Goal: Task Accomplishment & Management: Use online tool/utility

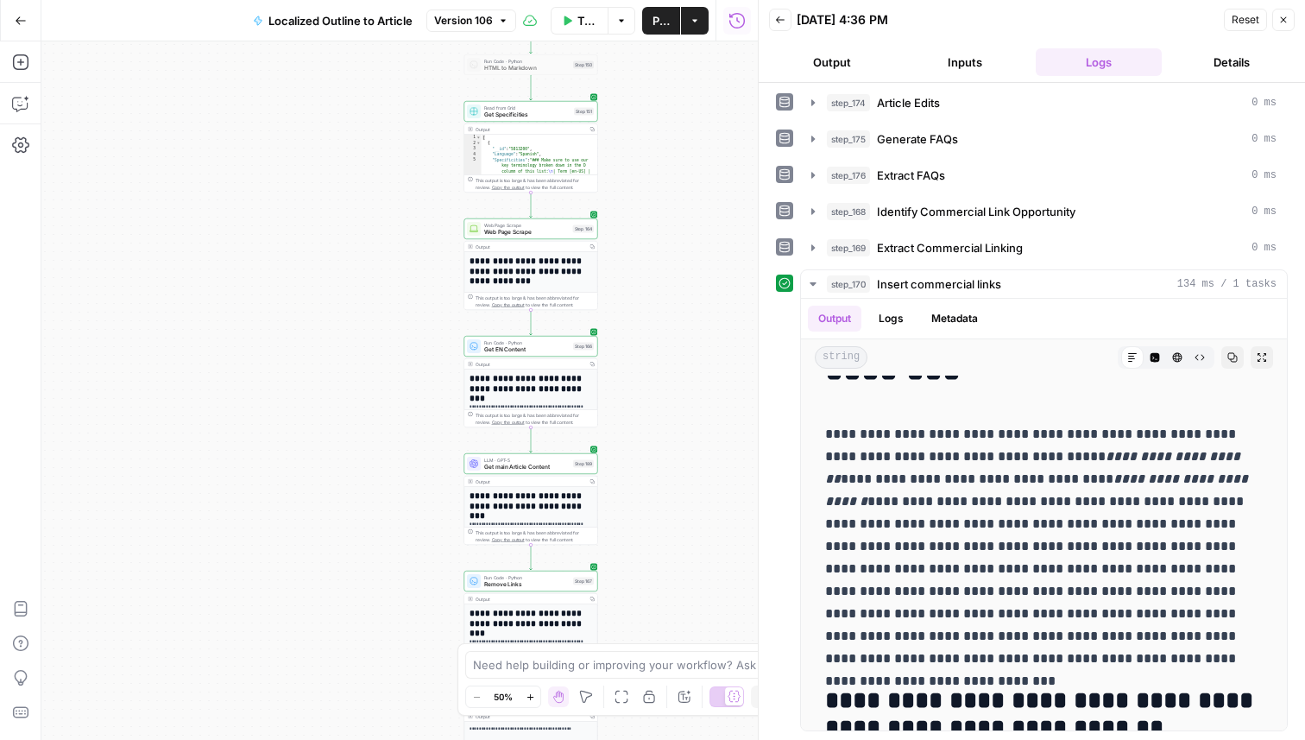
click at [20, 28] on button "Go Back" at bounding box center [20, 20] width 31 height 31
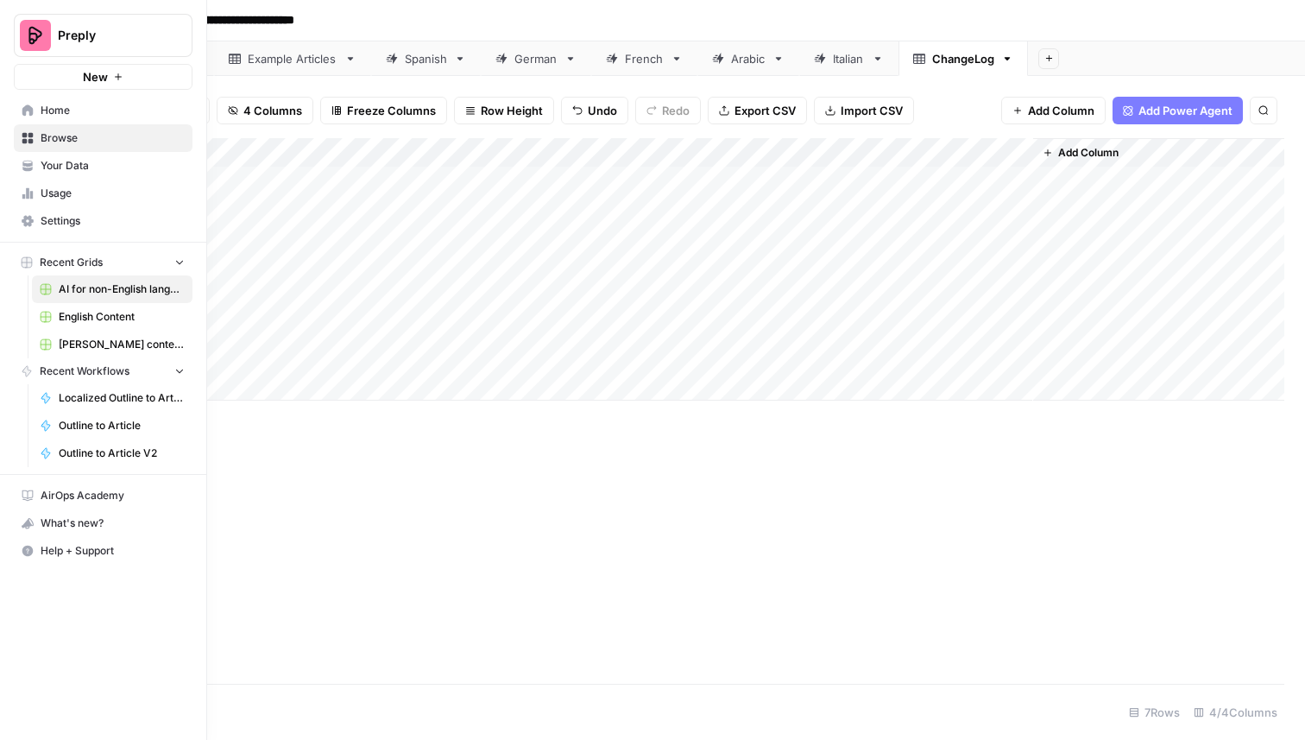
click at [57, 31] on button "Preply" at bounding box center [103, 35] width 179 height 43
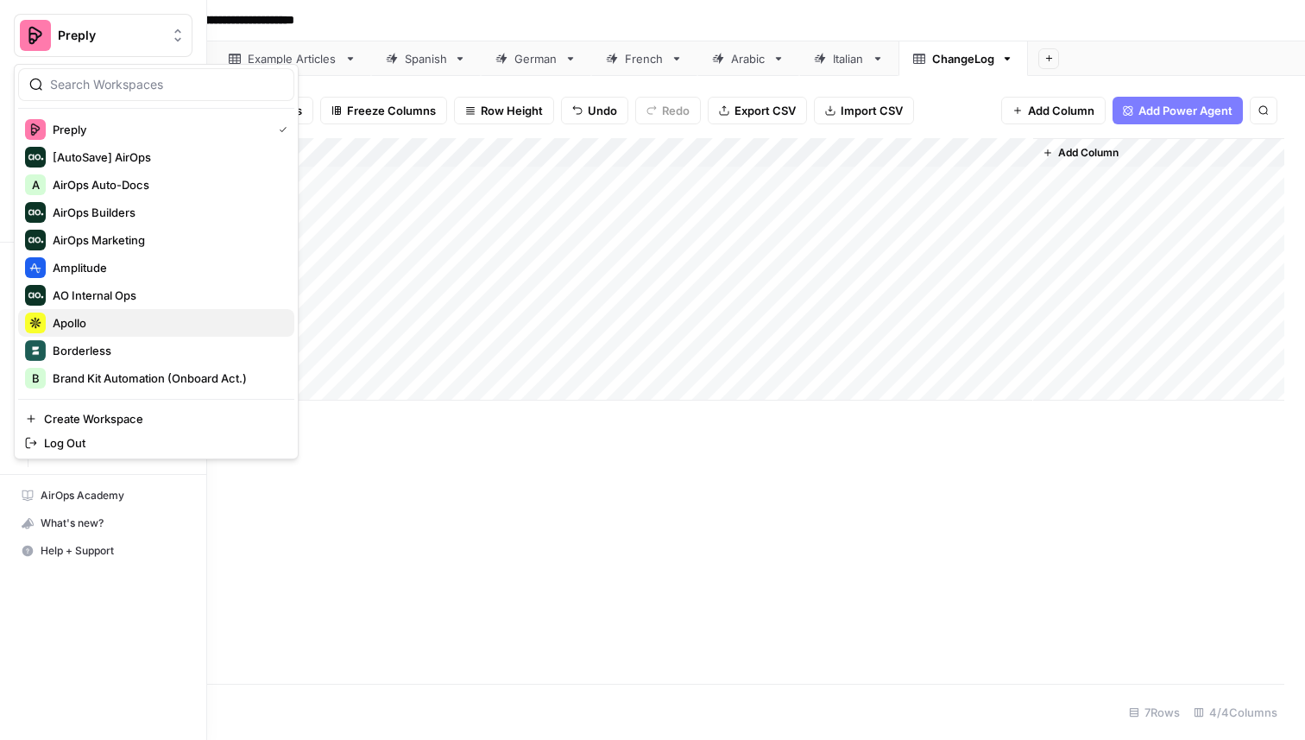
click at [79, 328] on span "Apollo" at bounding box center [167, 322] width 228 height 17
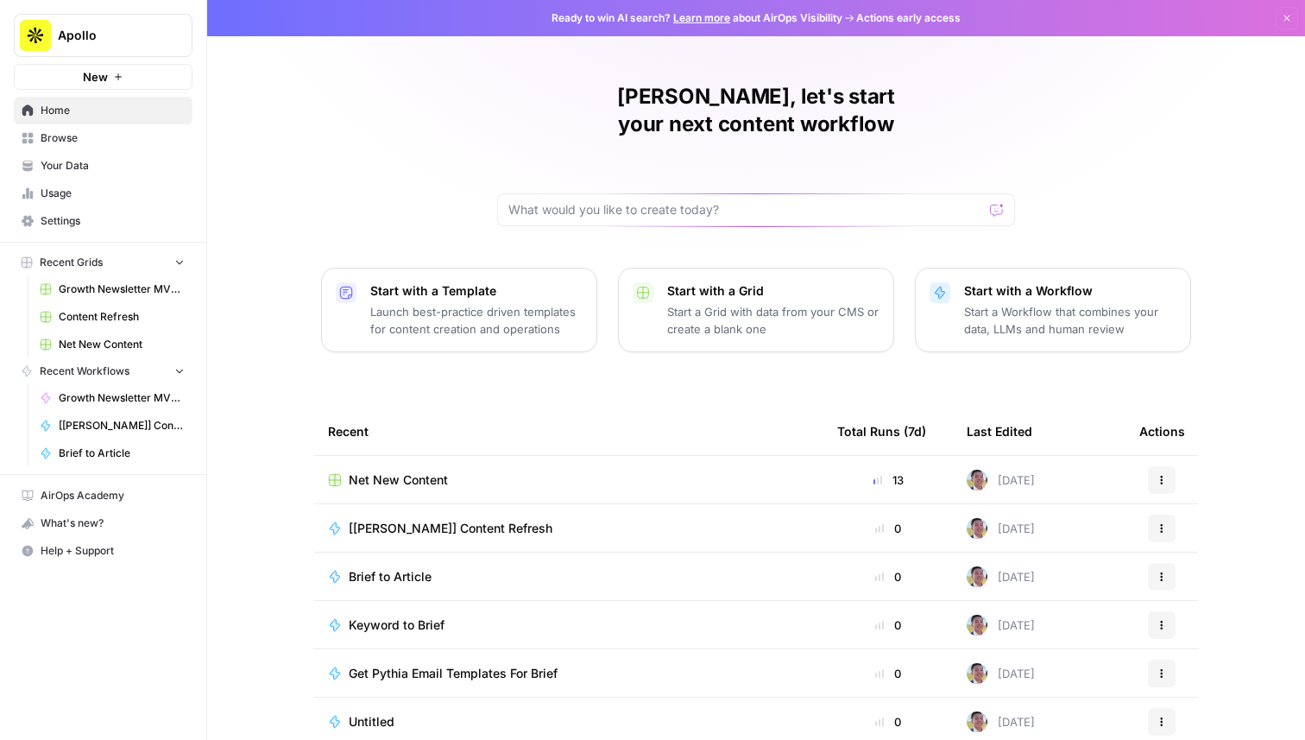
scroll to position [54, 0]
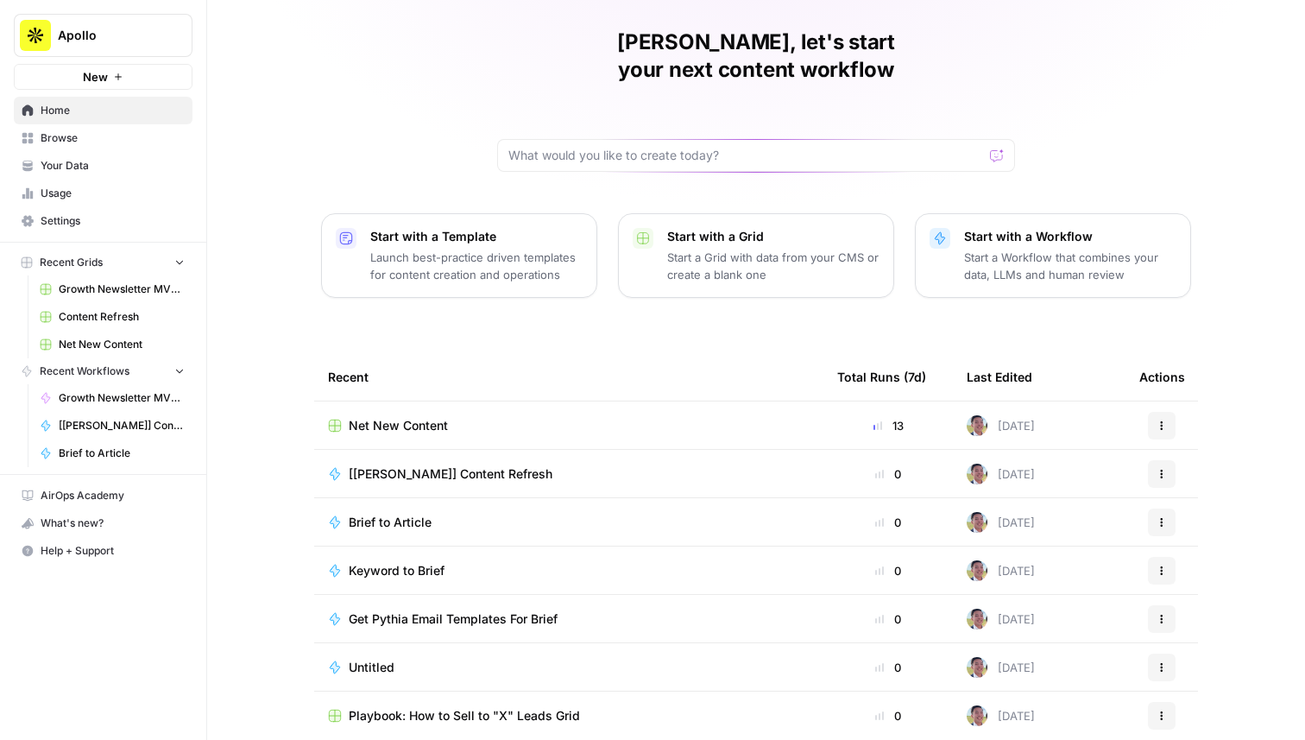
click at [108, 310] on span "Content Refresh" at bounding box center [122, 317] width 126 height 16
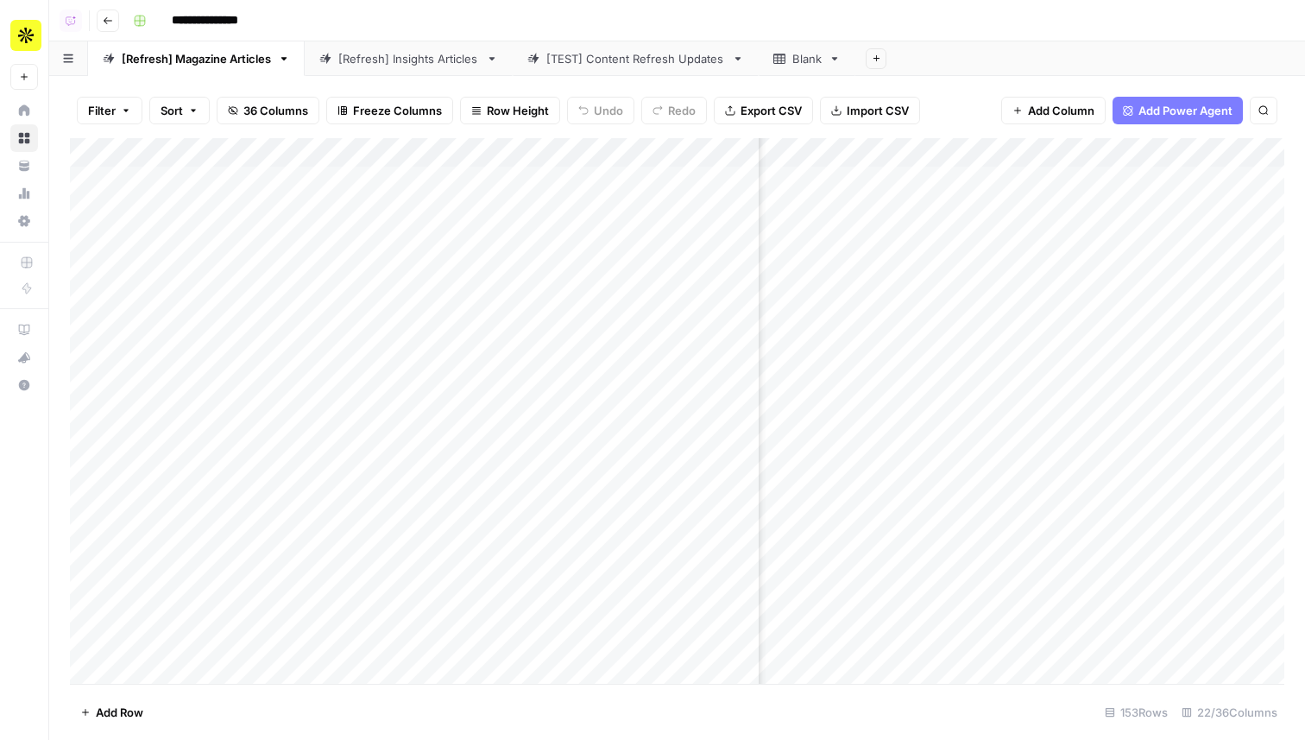
scroll to position [0, 348]
click at [985, 305] on div "Add Column" at bounding box center [677, 410] width 1214 height 545
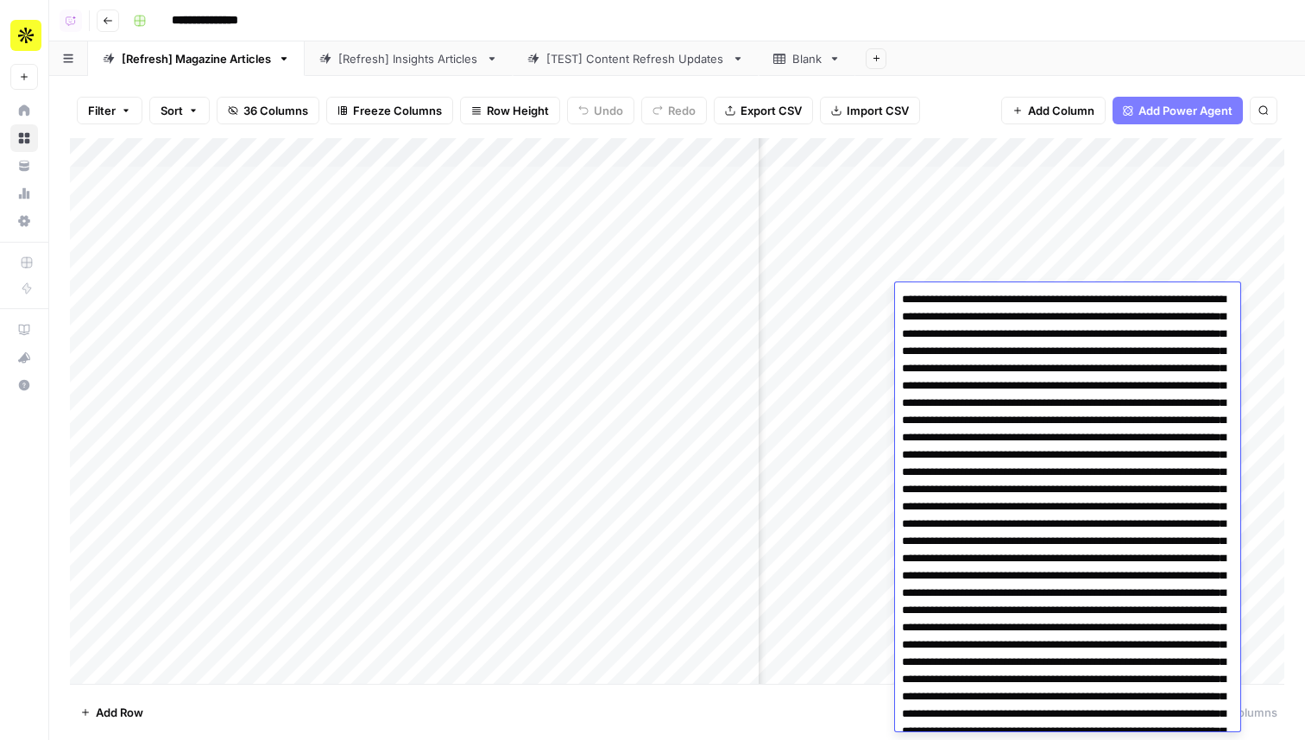
scroll to position [3775, 0]
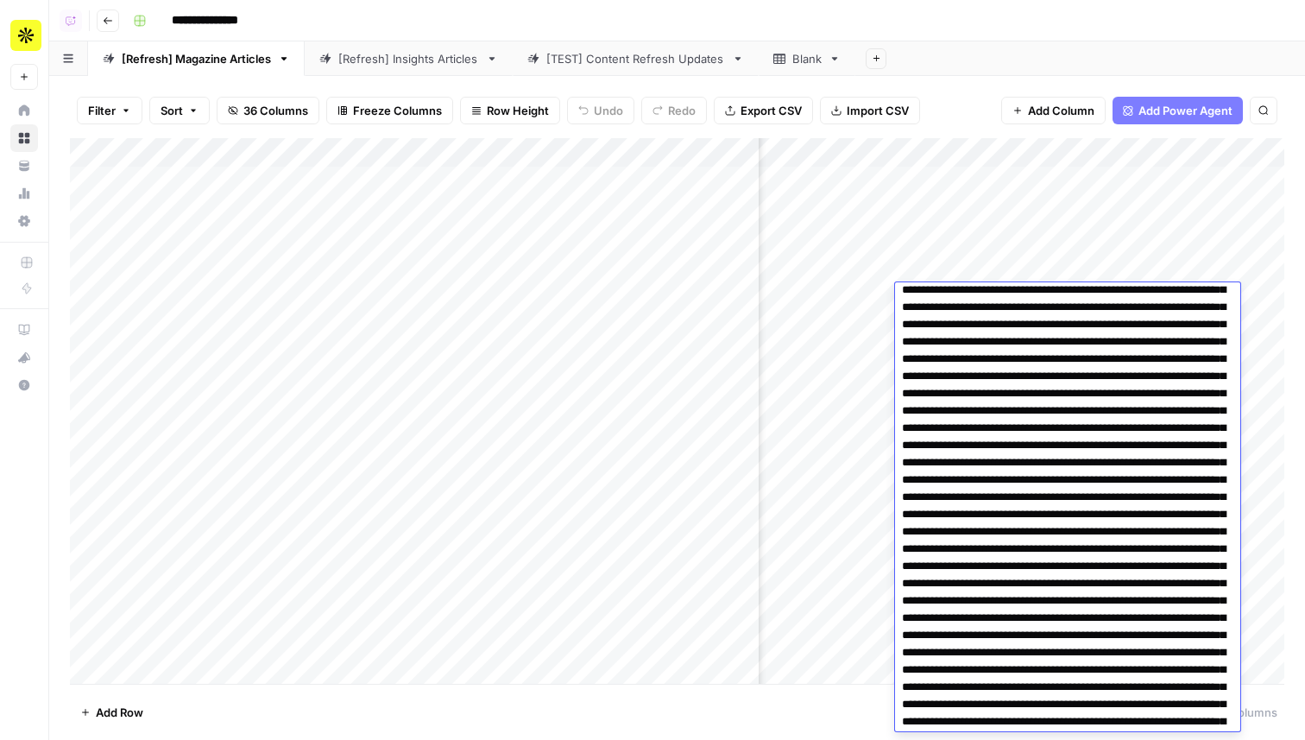
scroll to position [1179, 0]
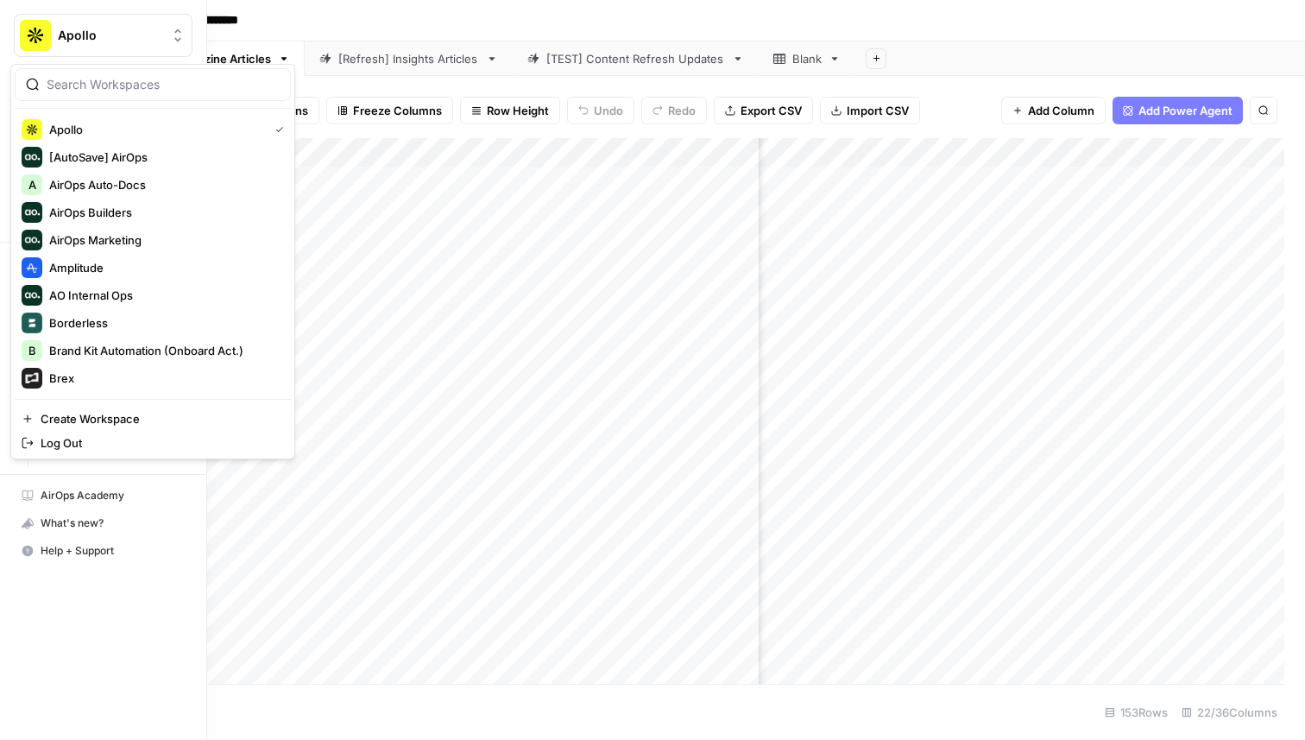
click at [26, 35] on img "Workspace: Apollo" at bounding box center [35, 35] width 31 height 31
click at [129, 265] on span "Amplitude" at bounding box center [167, 267] width 228 height 17
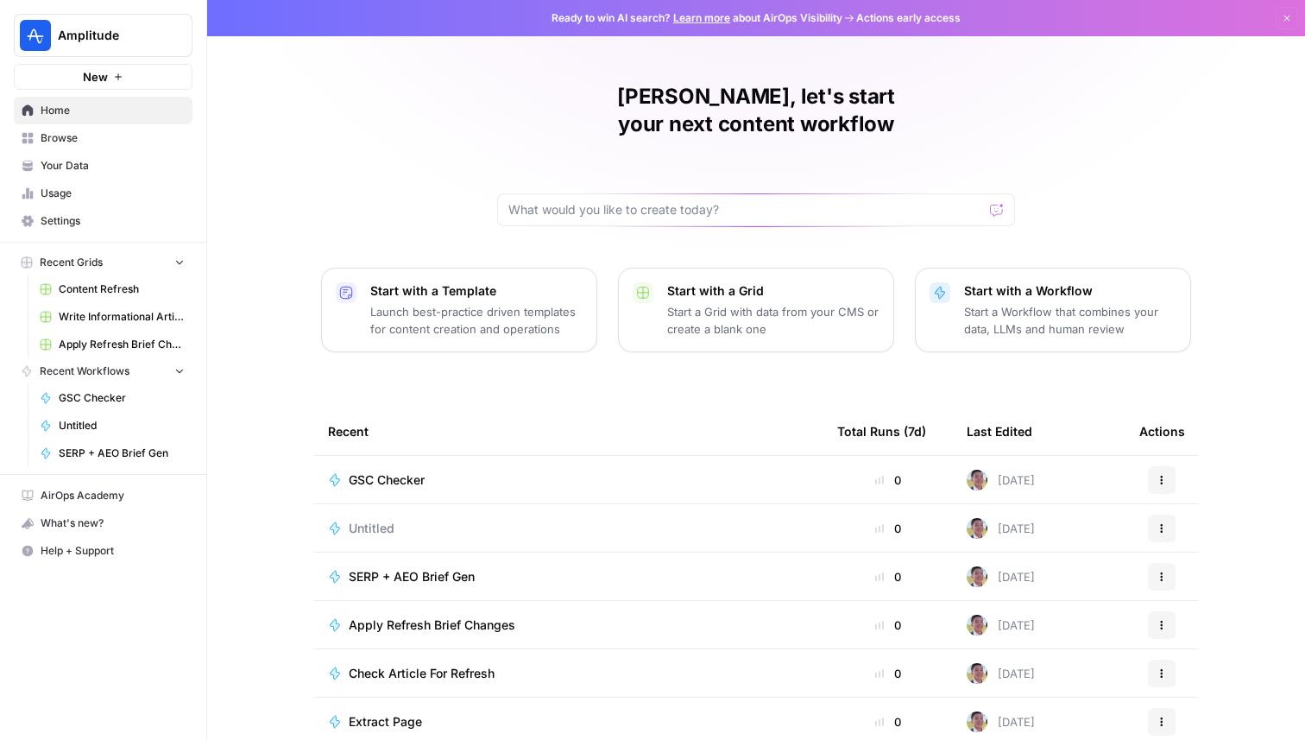
scroll to position [54, 0]
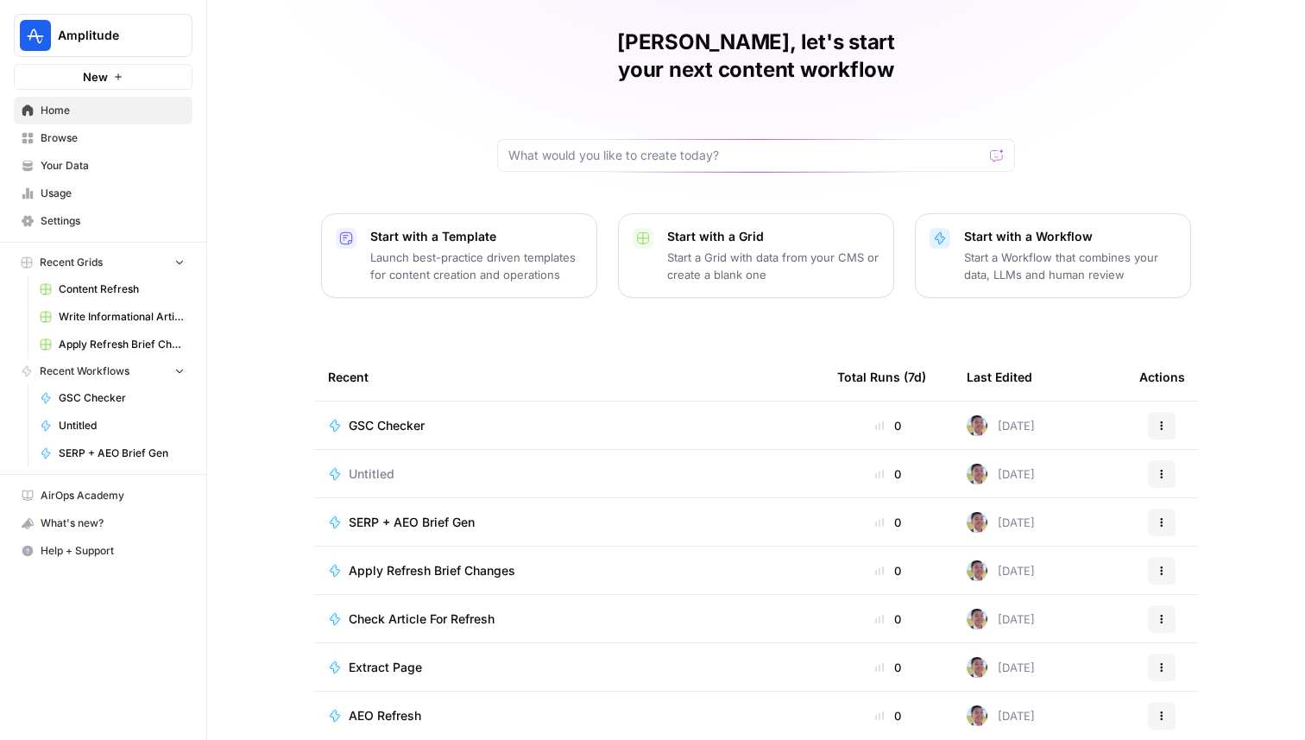
click at [431, 513] on span "SERP + AEO Brief Gen" at bounding box center [412, 521] width 126 height 17
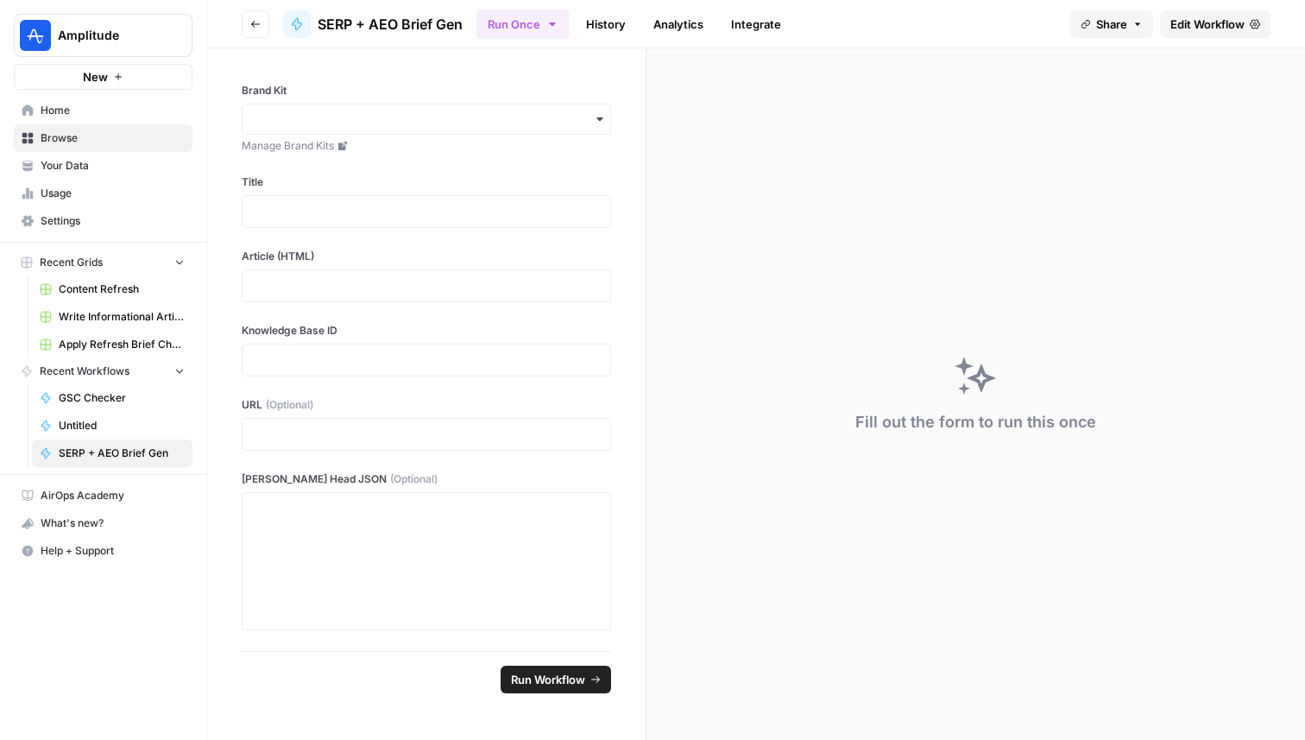
click at [1166, 31] on link "Edit Workflow" at bounding box center [1215, 24] width 110 height 28
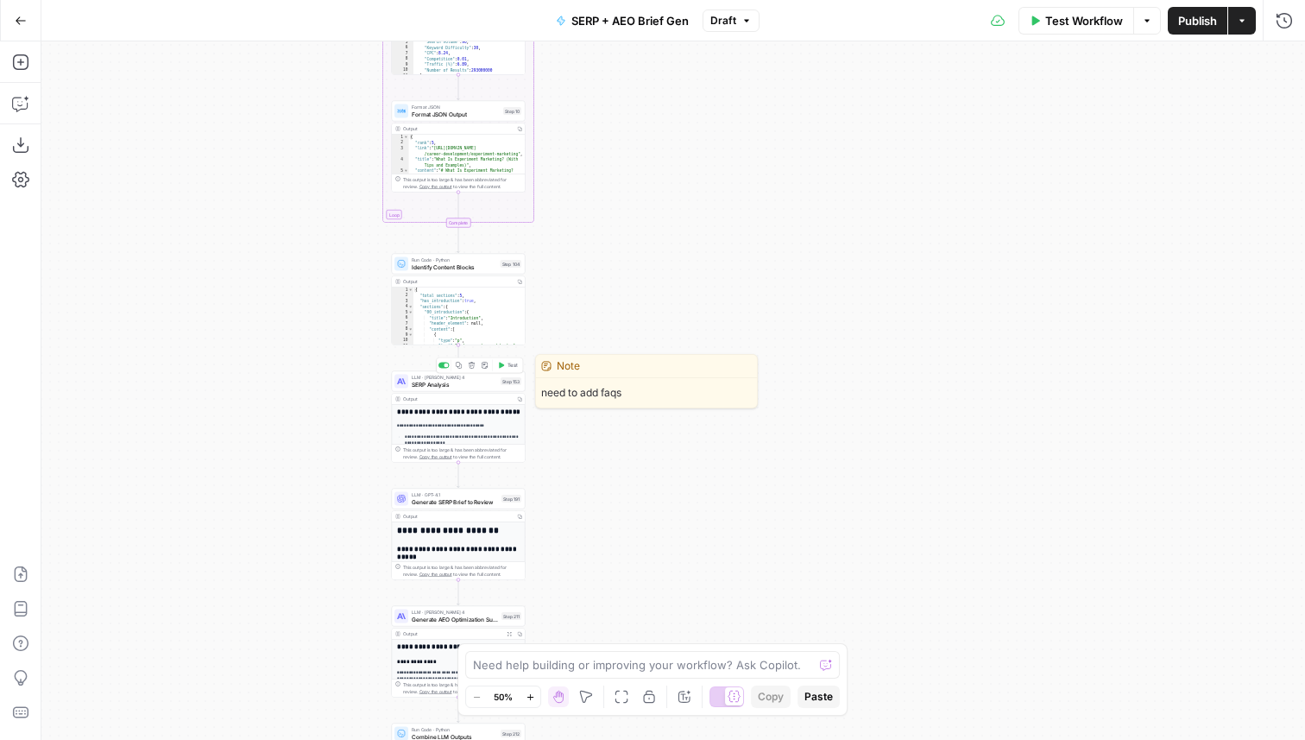
click at [496, 382] on span "SERP Analysis" at bounding box center [454, 384] width 85 height 9
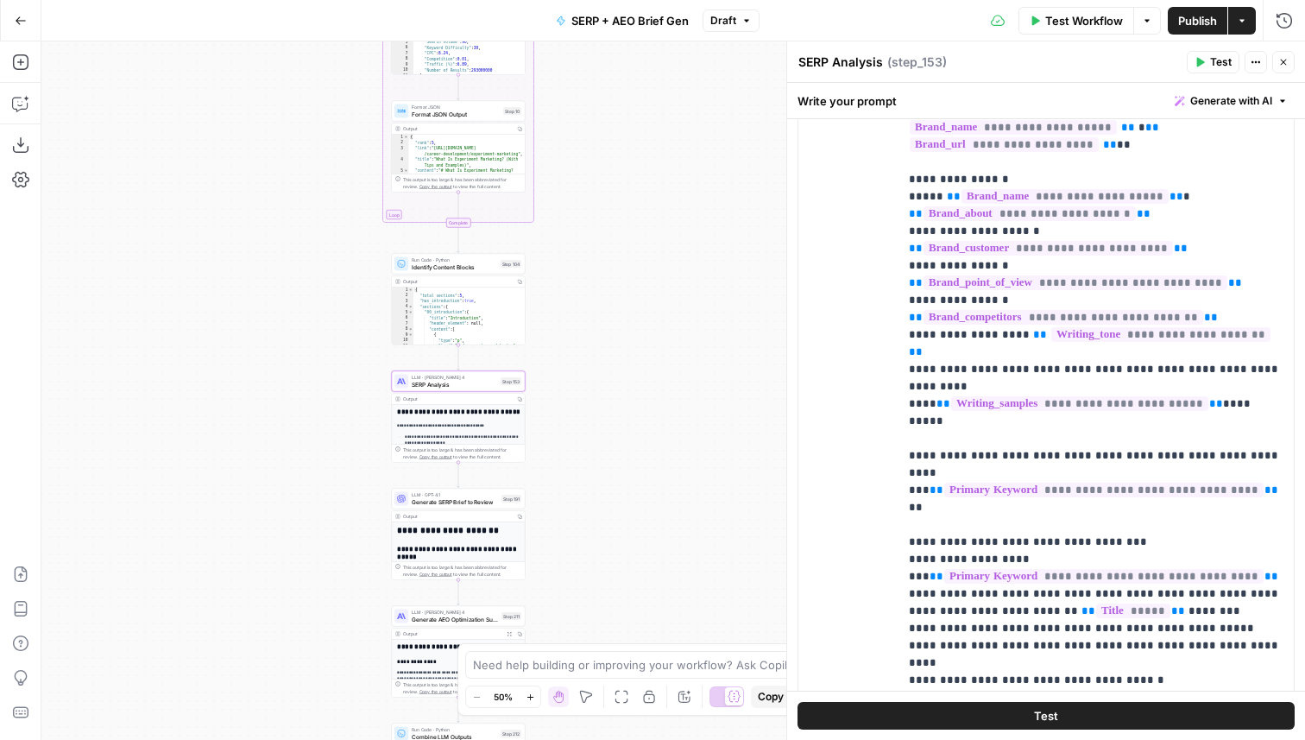
scroll to position [468, 0]
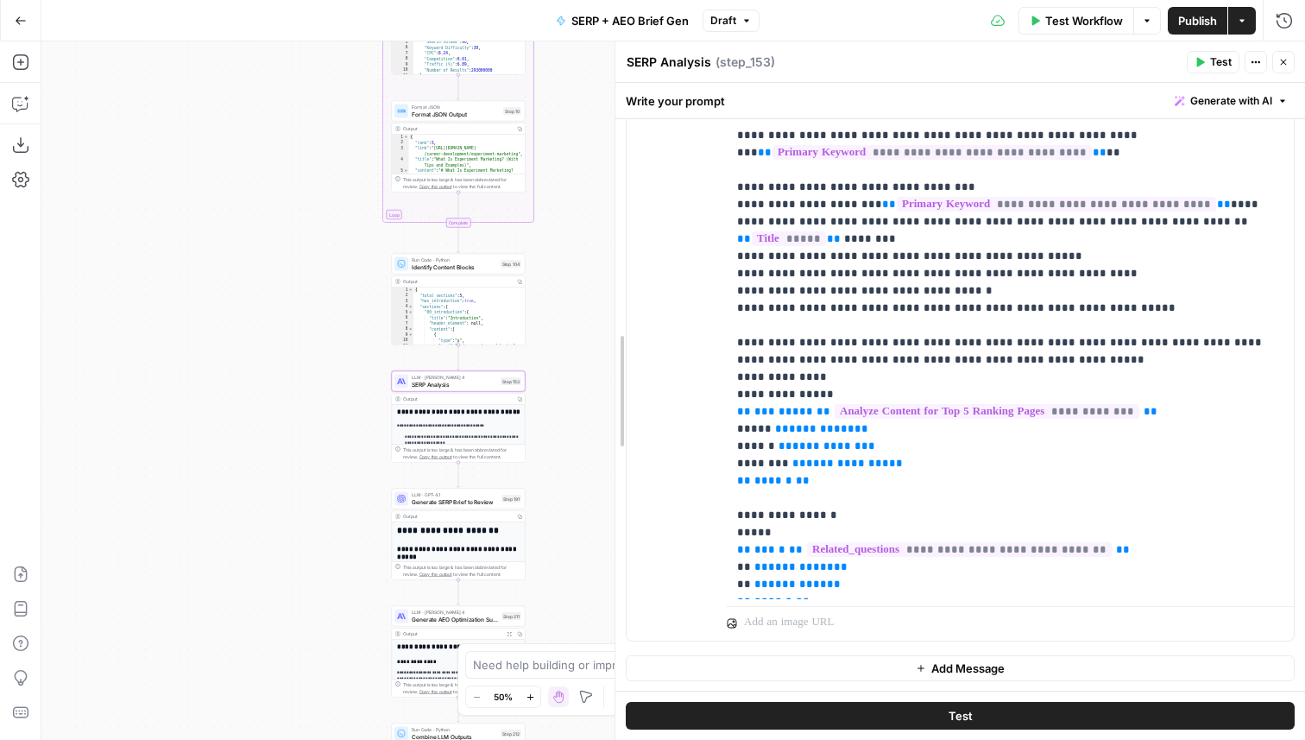
drag, startPoint x: 790, startPoint y: 401, endPoint x: 450, endPoint y: 411, distance: 340.1
click at [450, 411] on body "Amplitude New Home Browse Your Data Usage Settings Recent Grids Content Refresh…" at bounding box center [652, 370] width 1305 height 740
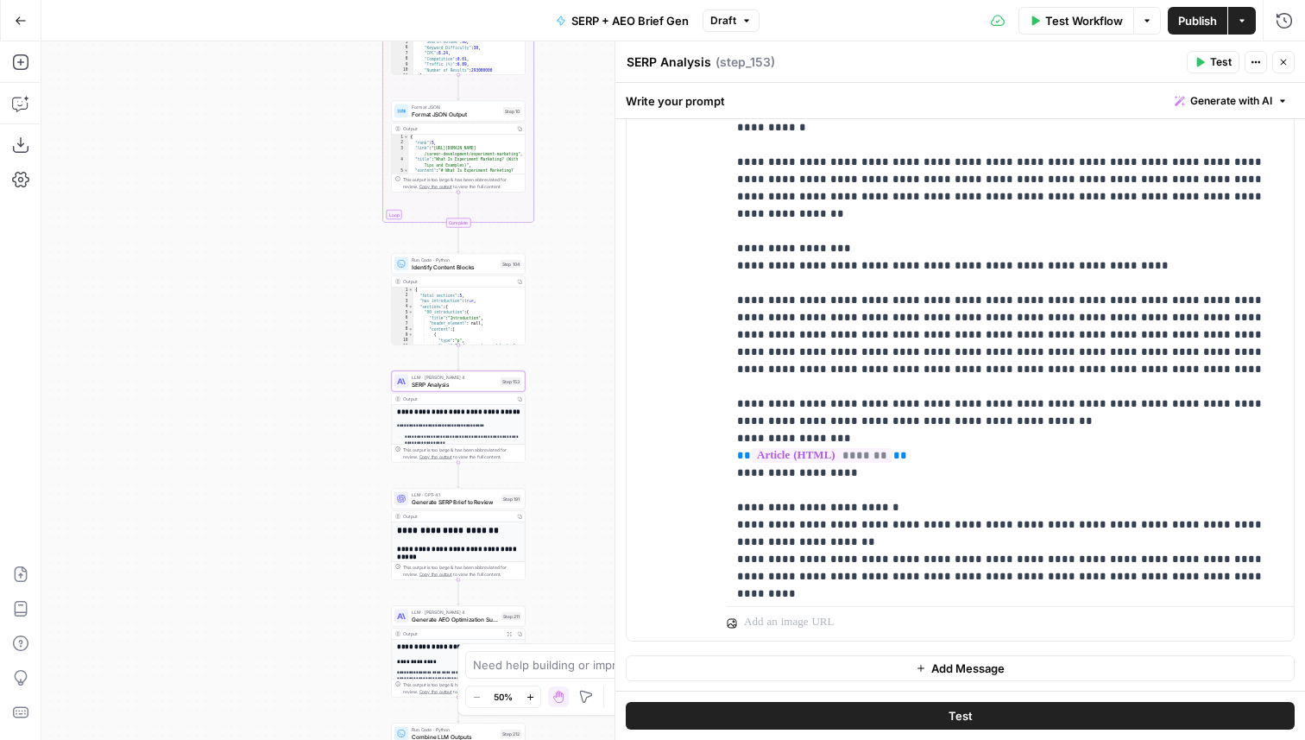
scroll to position [816, 0]
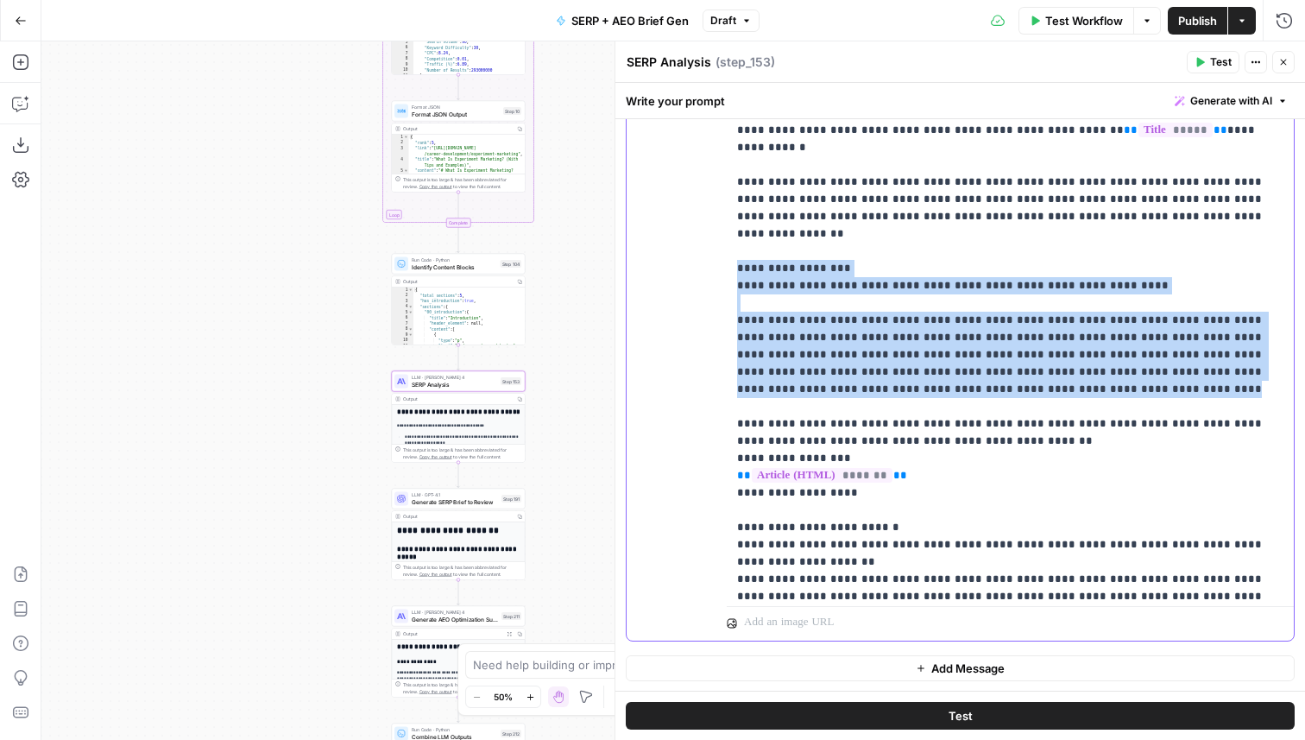
drag, startPoint x: 1022, startPoint y: 321, endPoint x: 735, endPoint y: 200, distance: 310.9
click at [735, 200] on div "**********" at bounding box center [1010, 247] width 567 height 703
click at [909, 275] on p "**********" at bounding box center [1010, 130] width 546 height 2088
drag, startPoint x: 997, startPoint y: 318, endPoint x: 721, endPoint y: 218, distance: 292.9
click at [721, 218] on div "**********" at bounding box center [960, 268] width 667 height 744
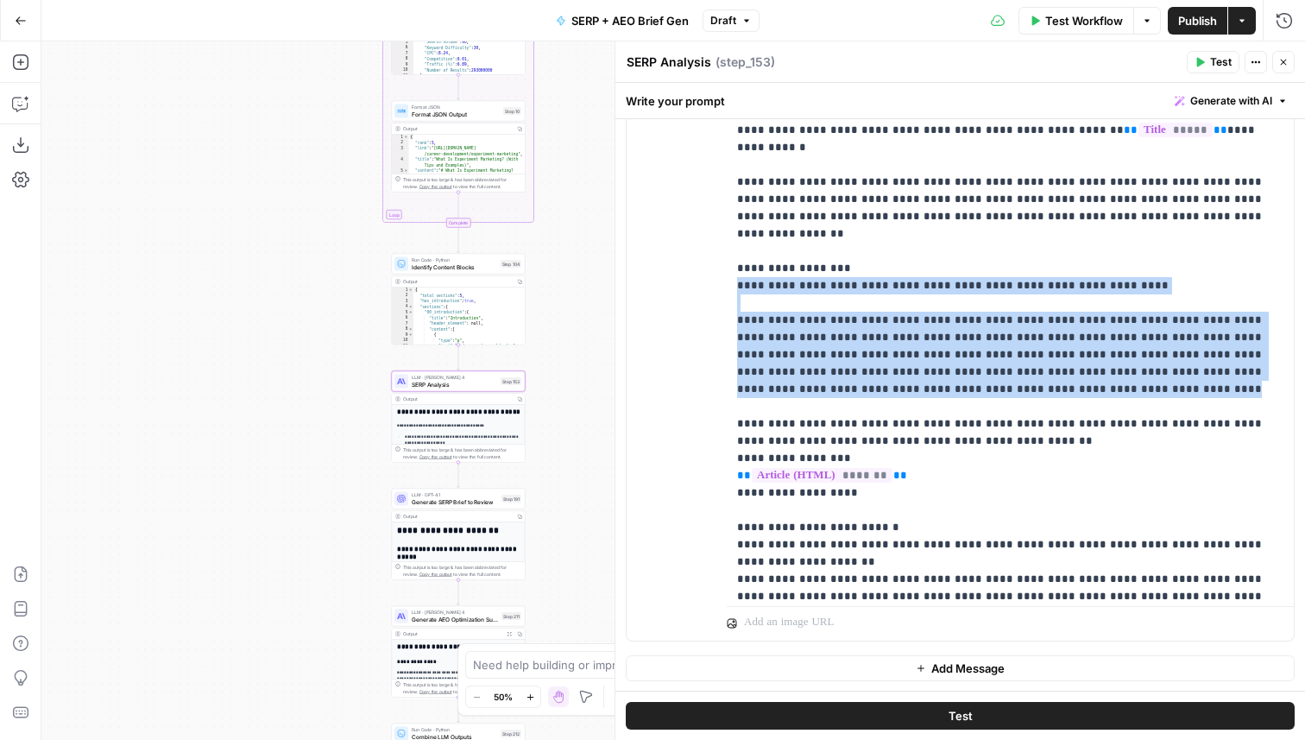
click at [520, 399] on icon "button" at bounding box center [519, 398] width 5 height 5
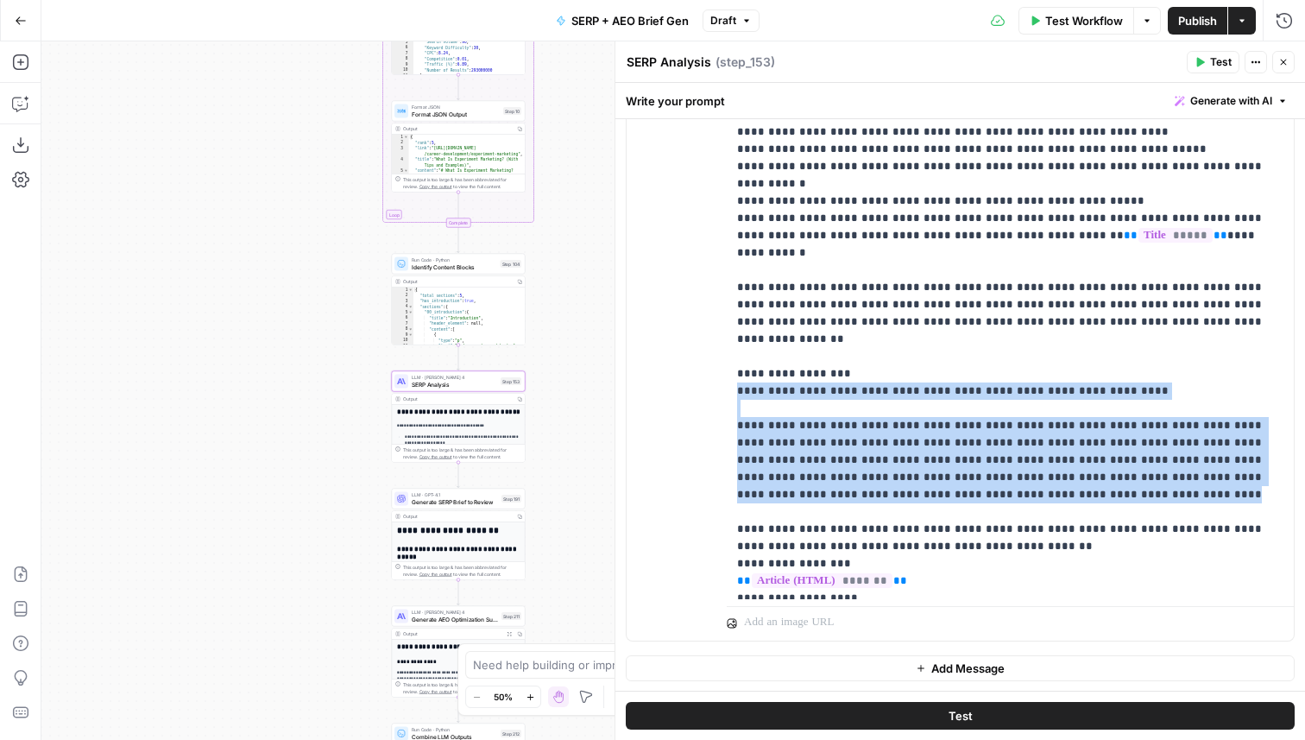
scroll to position [714, 0]
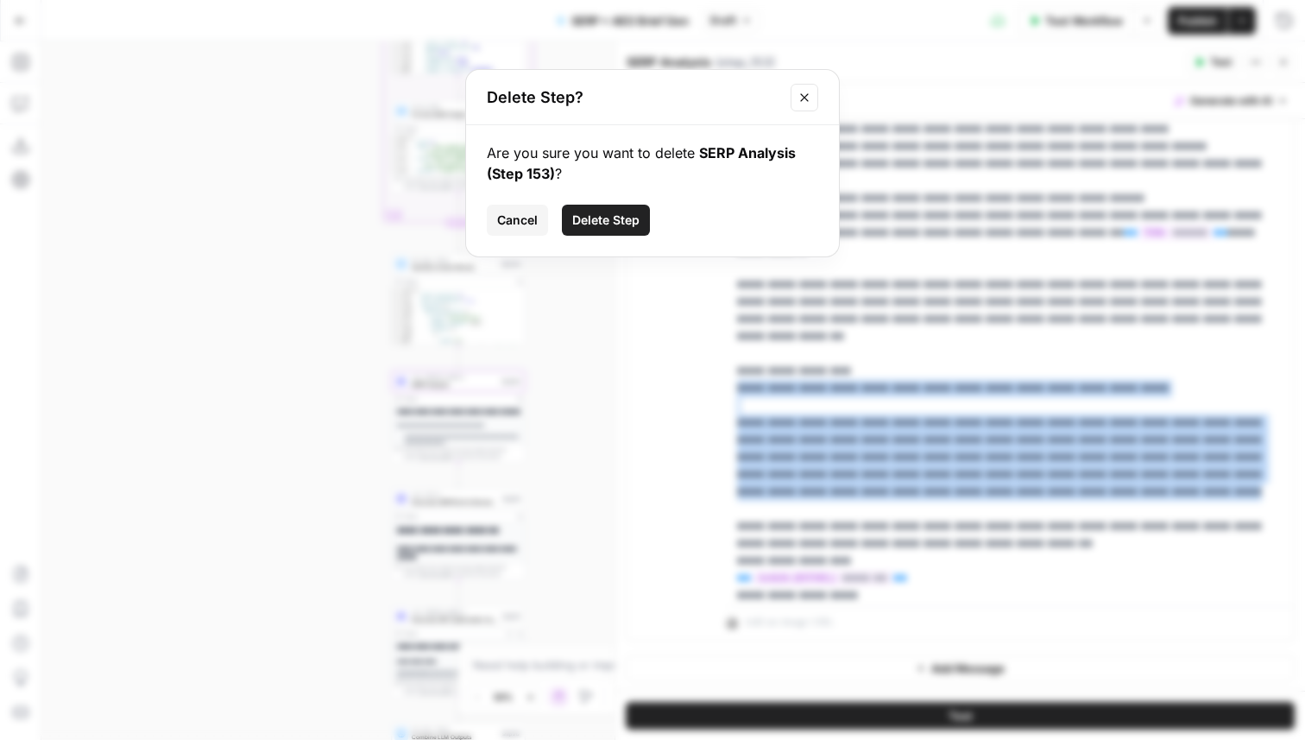
click at [807, 97] on icon "Close modal" at bounding box center [804, 98] width 14 height 14
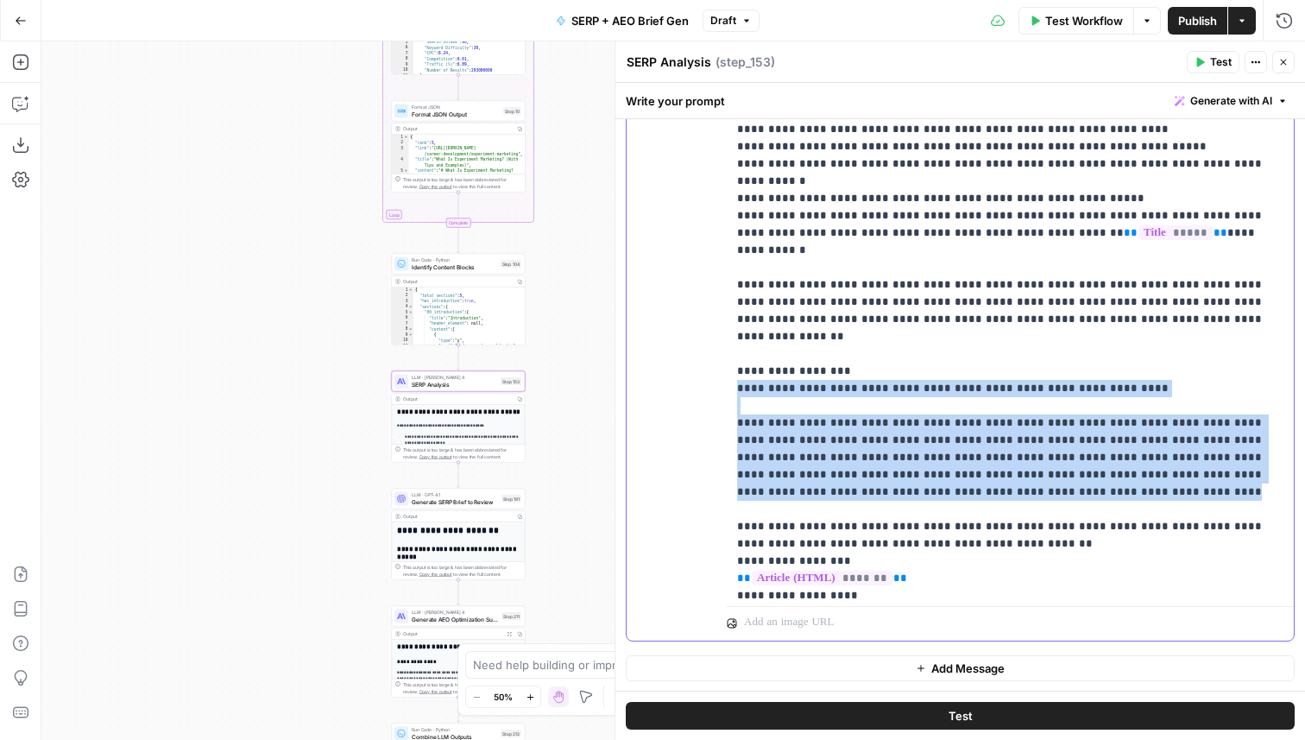
click at [1011, 421] on p "**********" at bounding box center [1010, 233] width 546 height 2088
drag, startPoint x: 1011, startPoint y: 421, endPoint x: 734, endPoint y: 325, distance: 293.1
click at [734, 325] on div "**********" at bounding box center [1010, 247] width 567 height 703
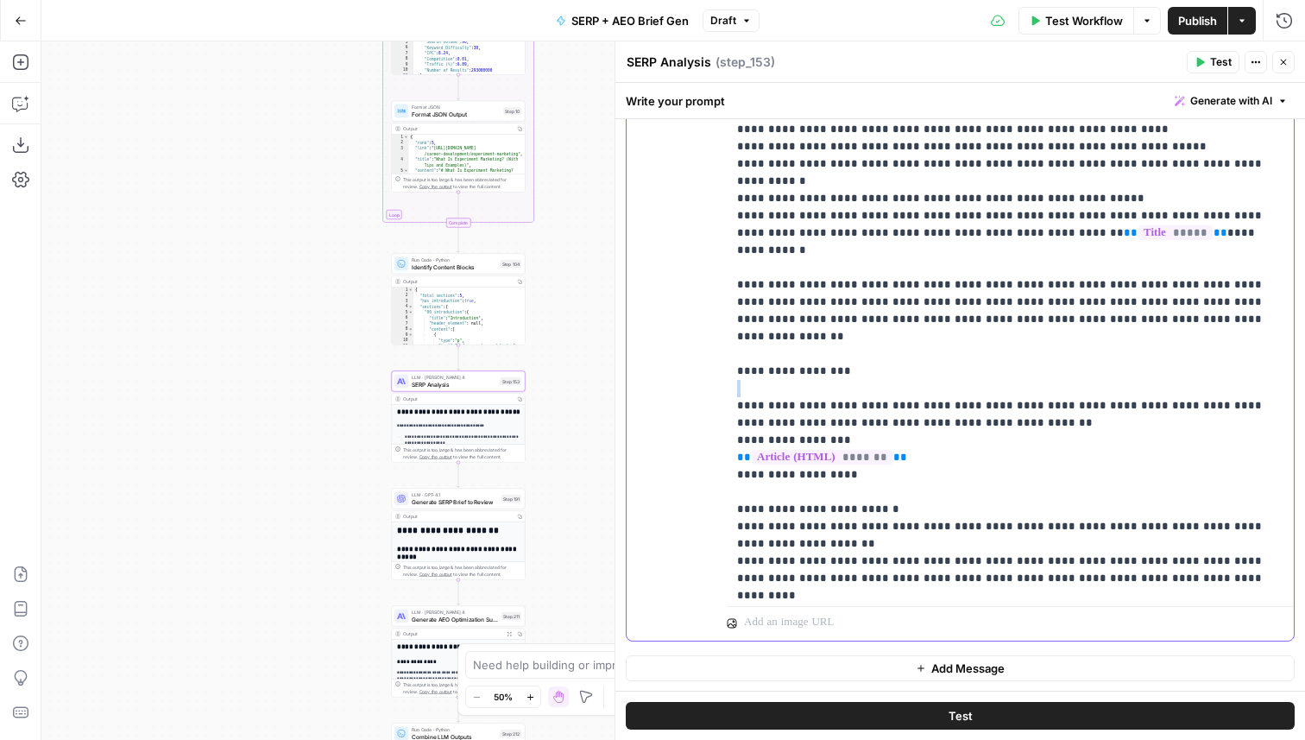
click at [744, 311] on p "**********" at bounding box center [1010, 173] width 546 height 1968
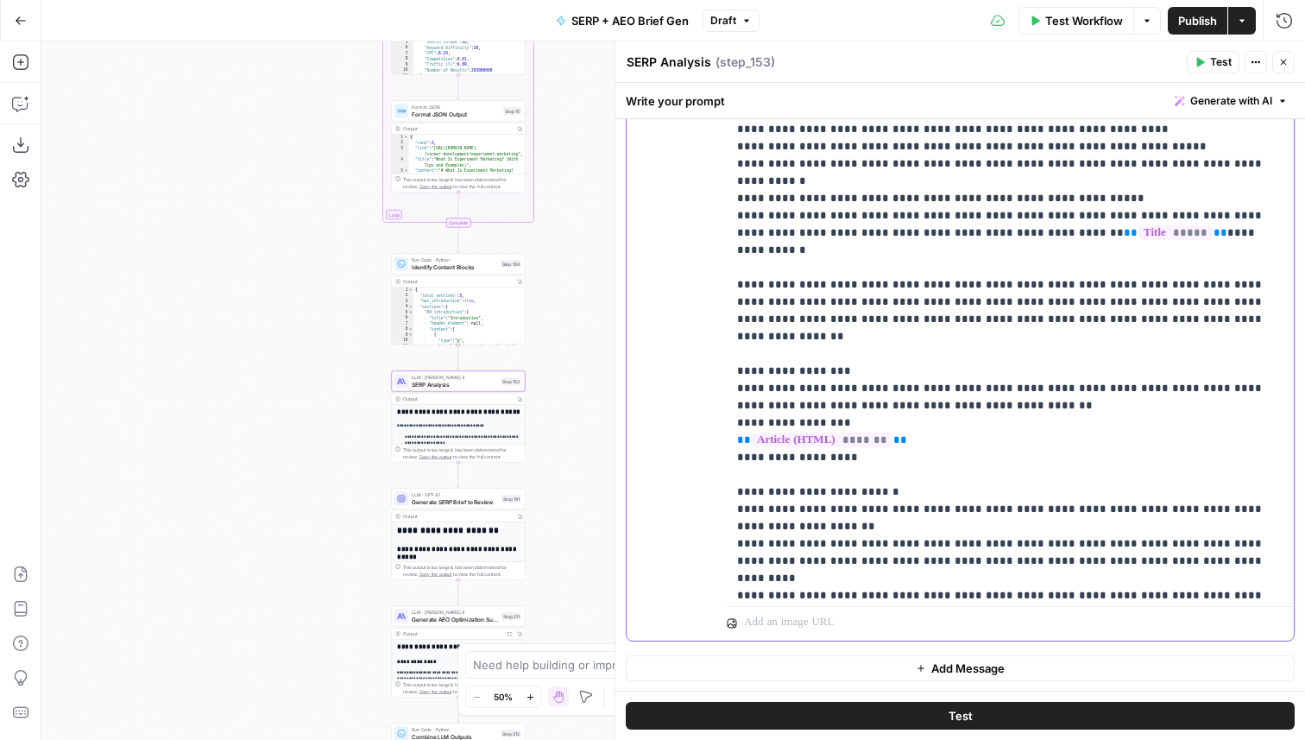
drag, startPoint x: 847, startPoint y: 304, endPoint x: 768, endPoint y: 307, distance: 78.6
click at [768, 307] on p "**********" at bounding box center [1010, 164] width 546 height 1950
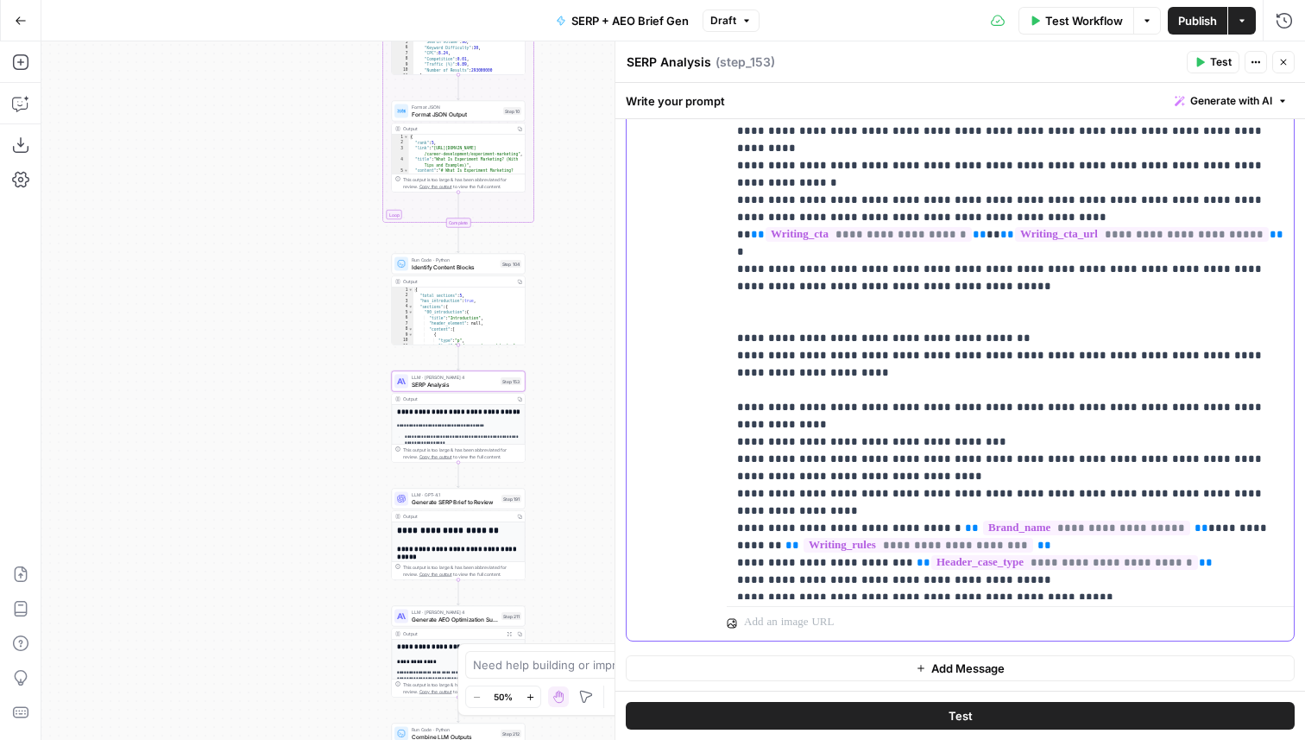
scroll to position [1261, 0]
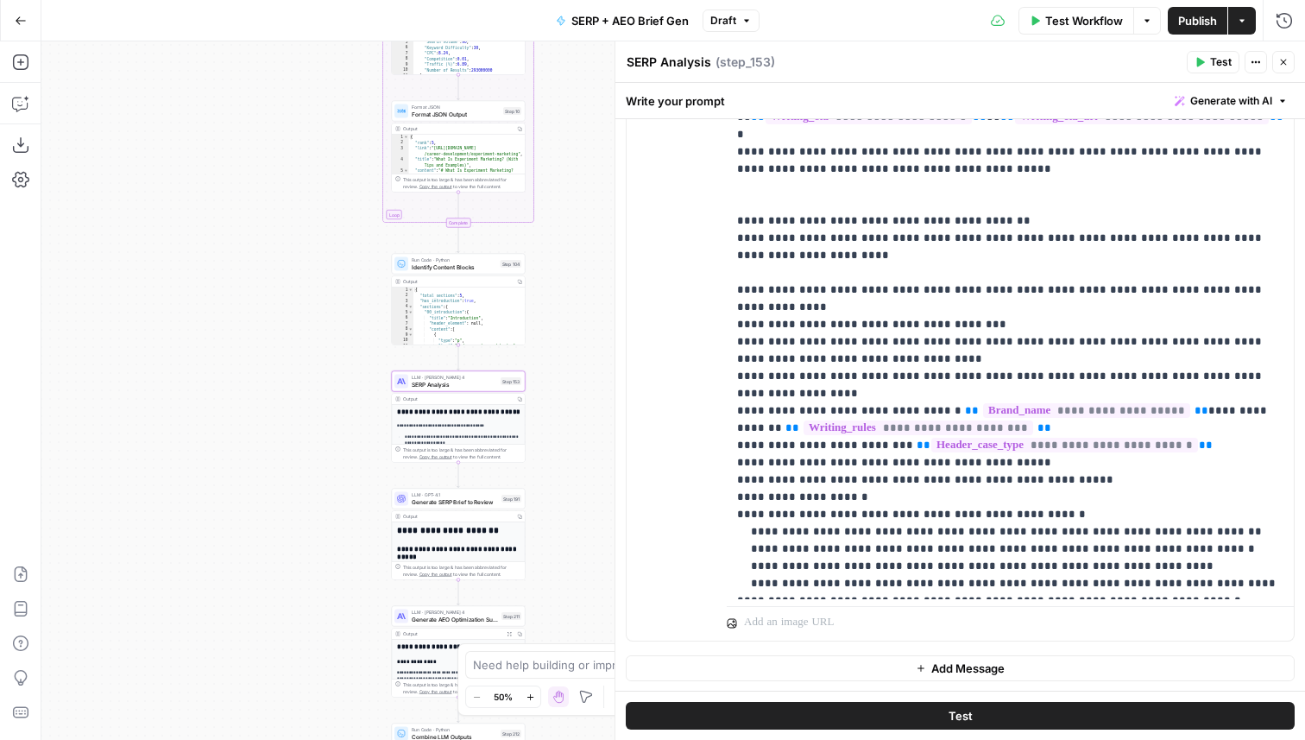
click at [1215, 57] on span "Test" at bounding box center [1221, 62] width 22 height 16
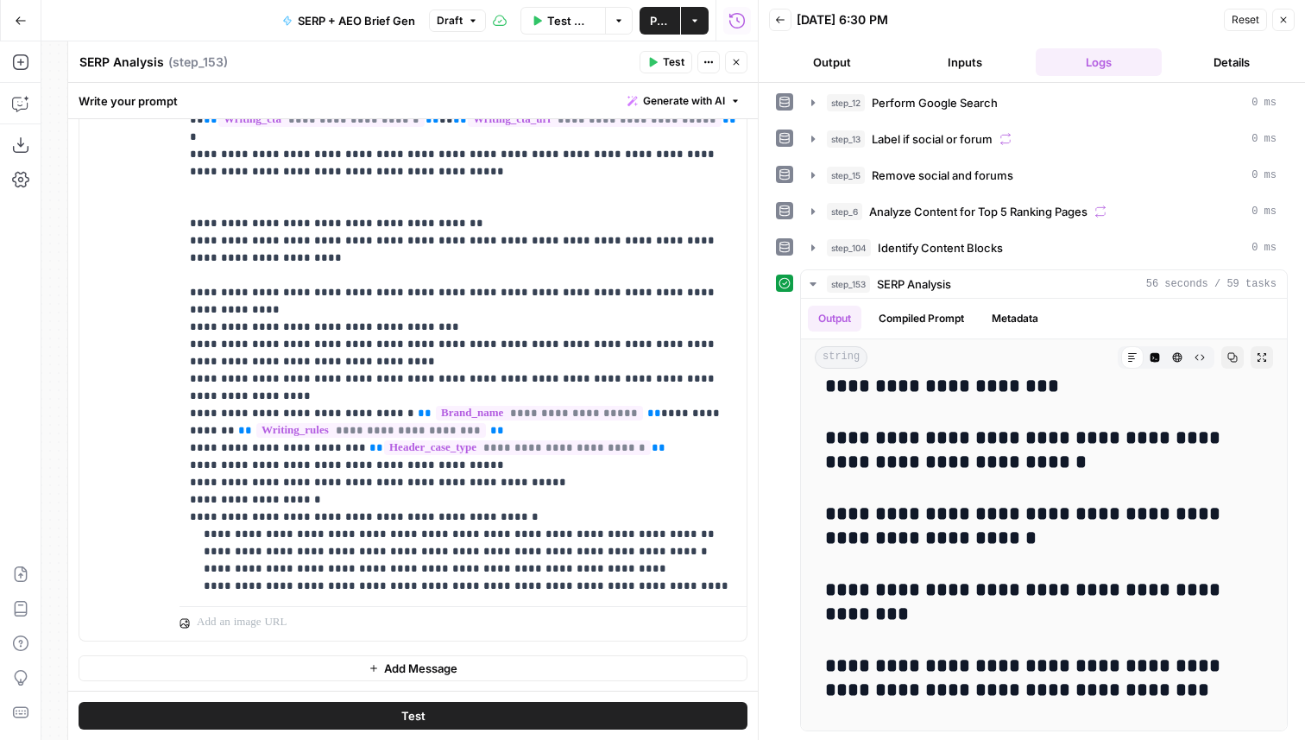
scroll to position [1261, 0]
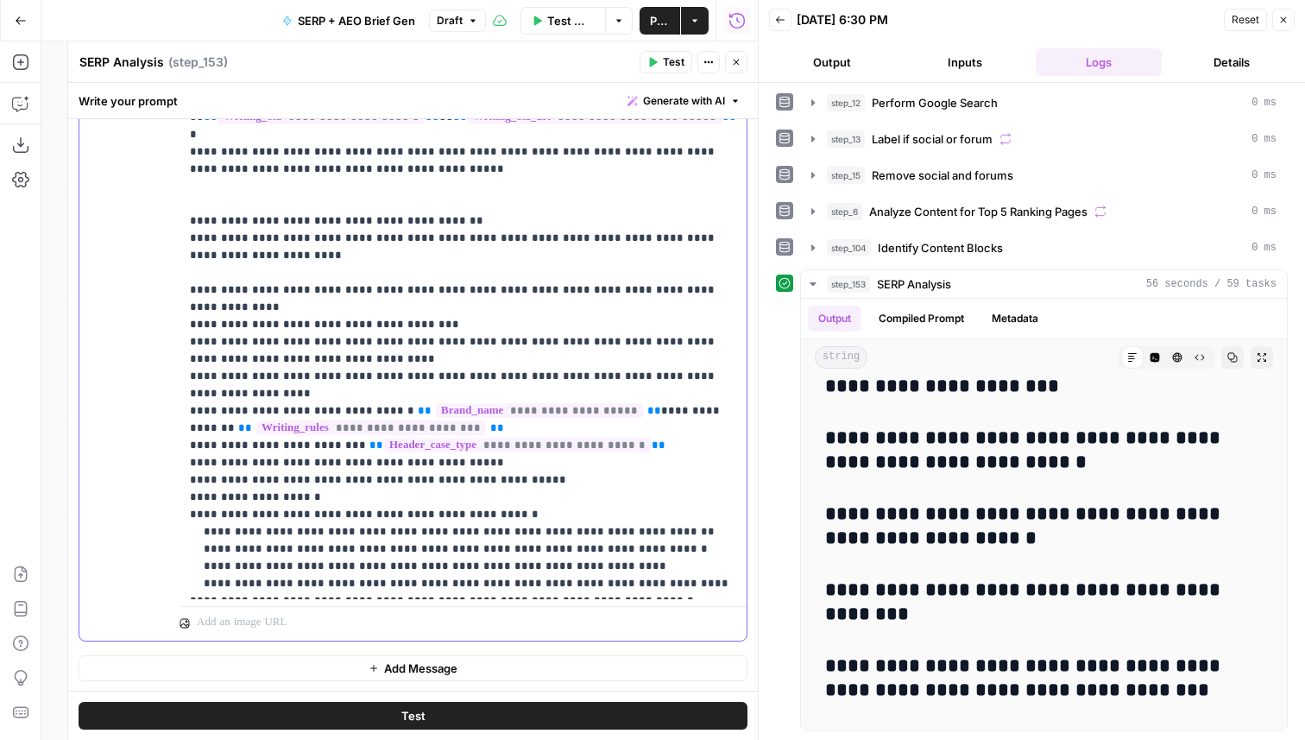
drag, startPoint x: 547, startPoint y: 463, endPoint x: 185, endPoint y: 361, distance: 376.7
click at [185, 361] on div "**********" at bounding box center [462, 247] width 567 height 703
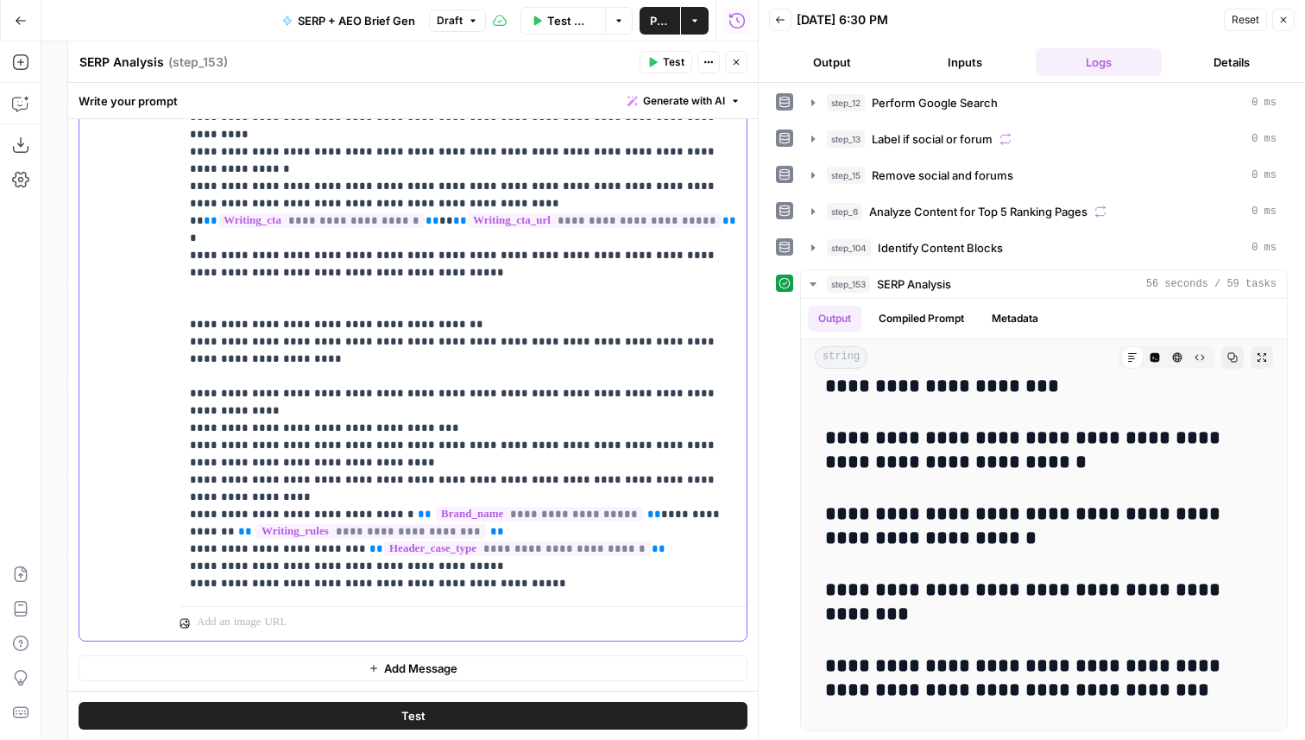
scroll to position [1140, 0]
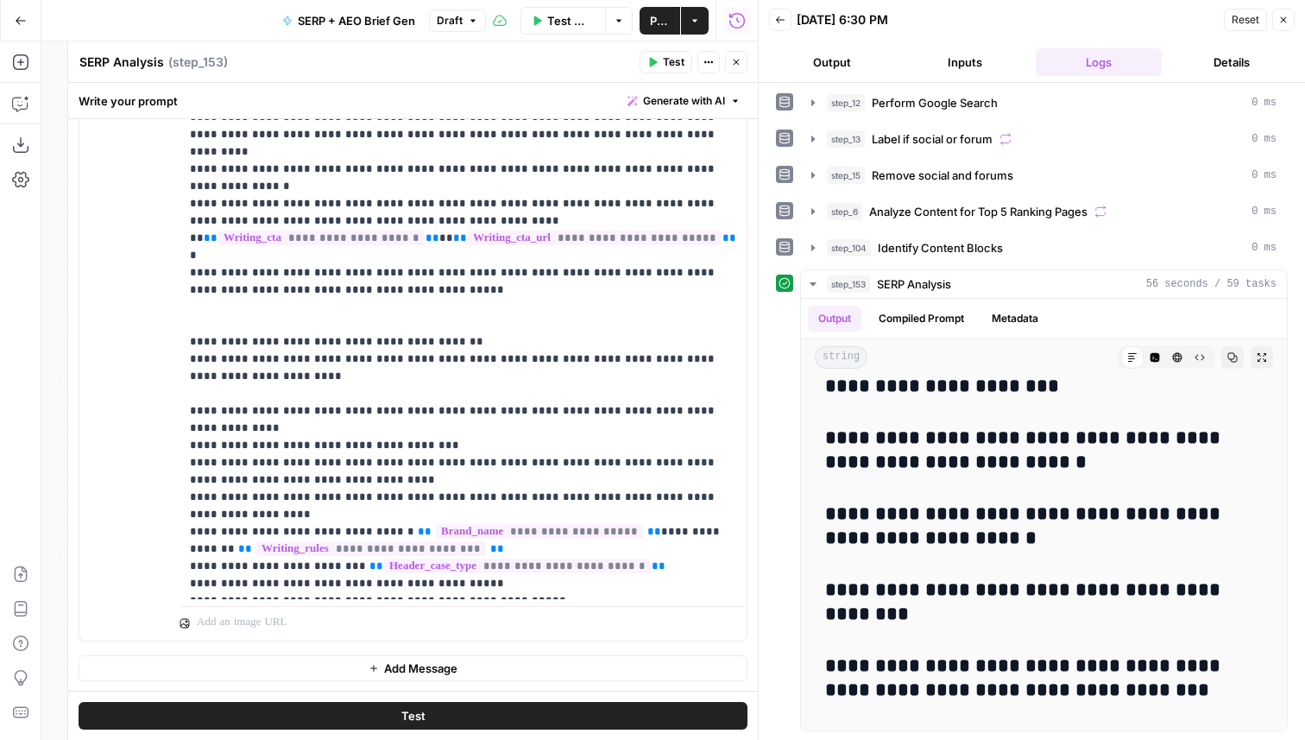
click at [664, 66] on span "Test" at bounding box center [674, 62] width 22 height 16
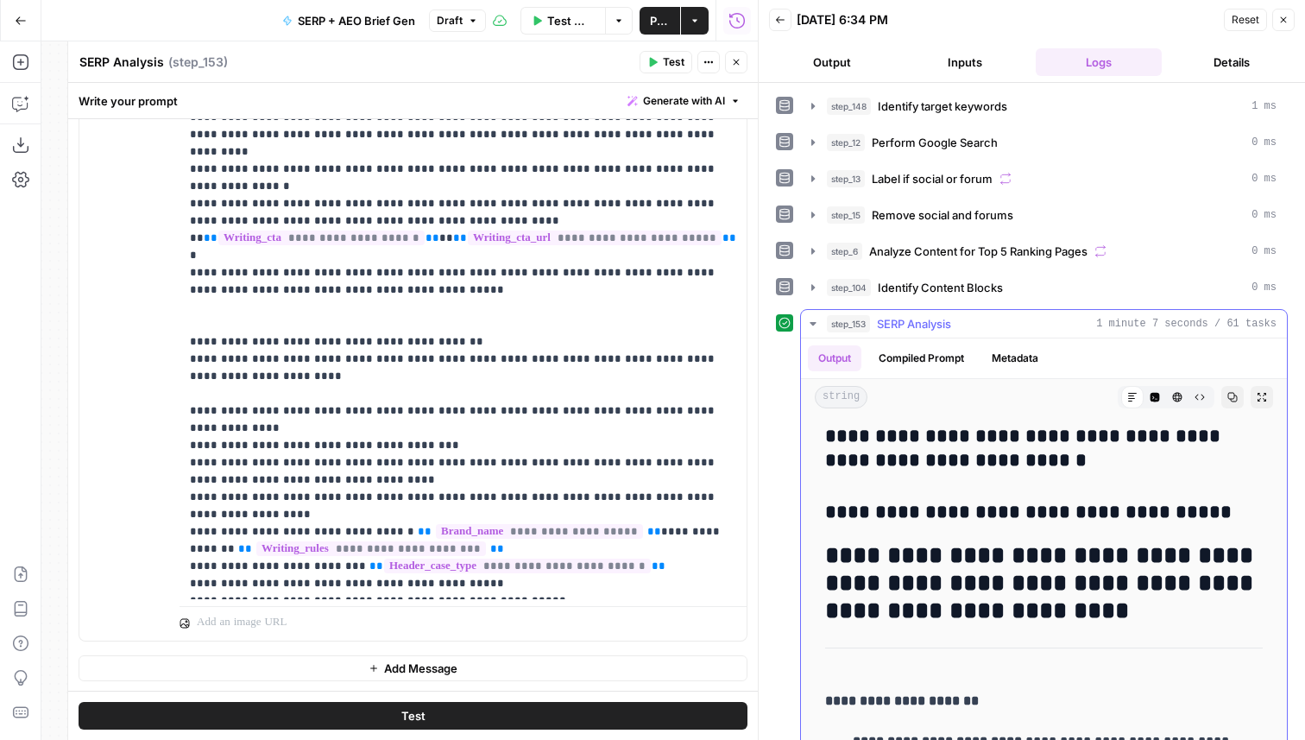
scroll to position [4068, 0]
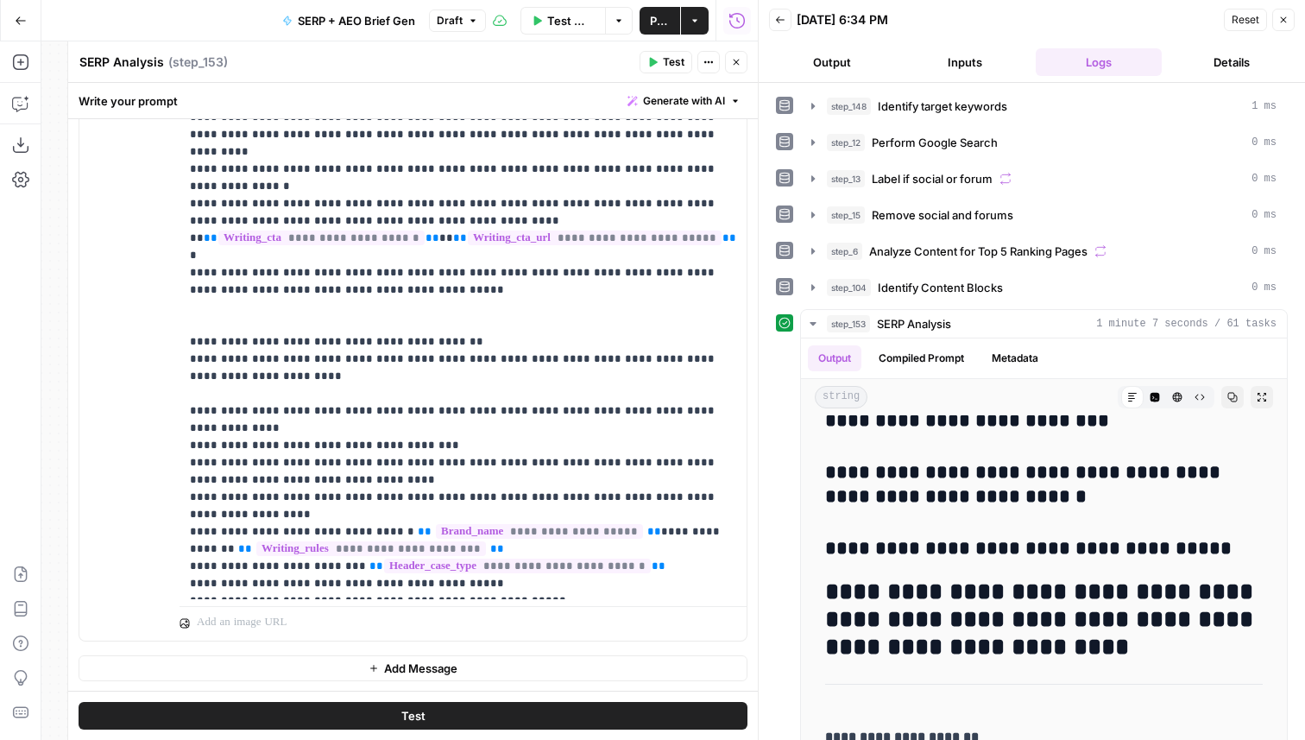
click at [731, 66] on icon "button" at bounding box center [736, 62] width 10 height 10
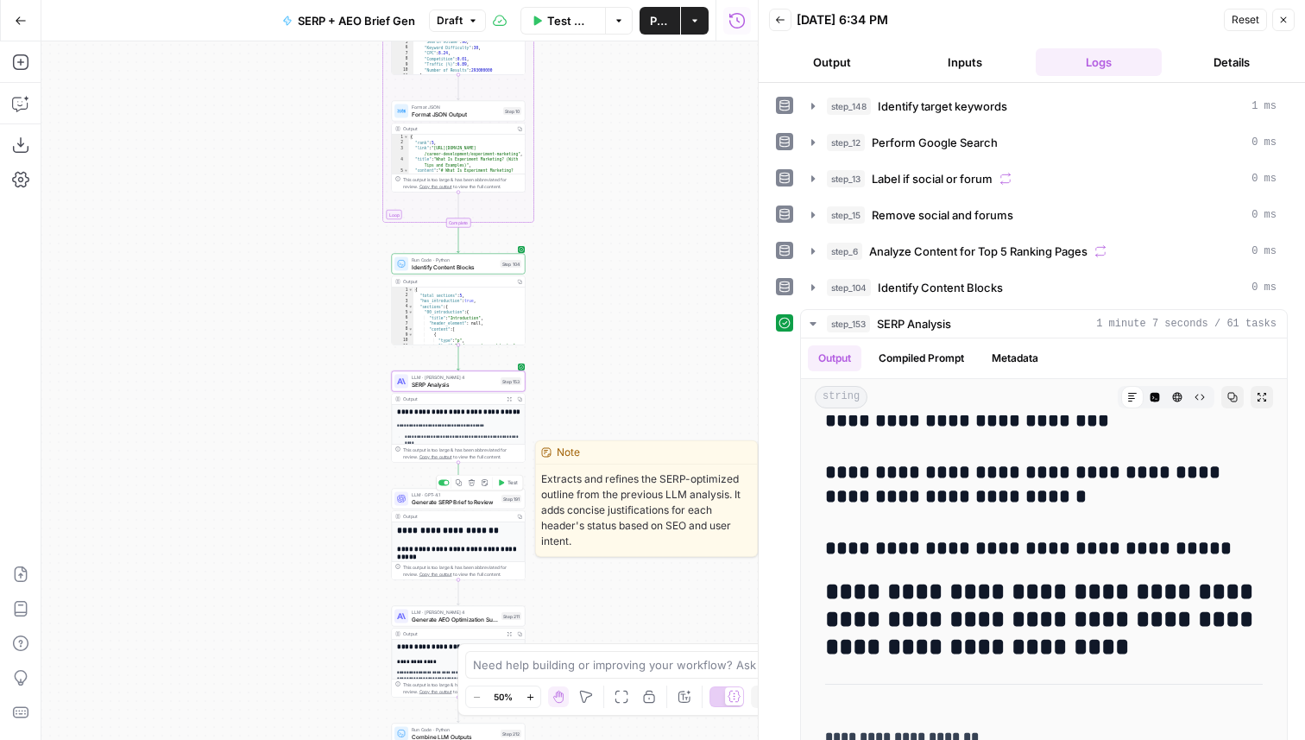
click at [515, 484] on span "Test" at bounding box center [512, 483] width 10 height 8
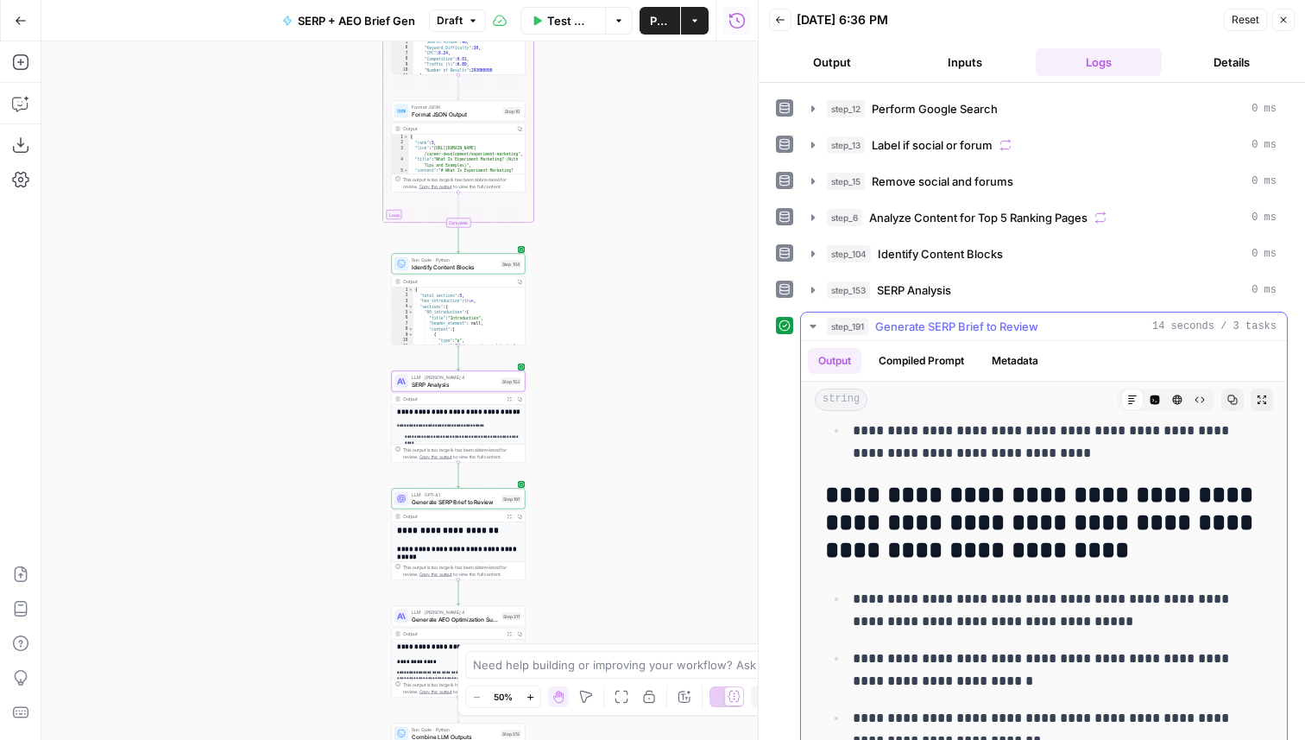
scroll to position [54, 0]
